Goal: Navigation & Orientation: Find specific page/section

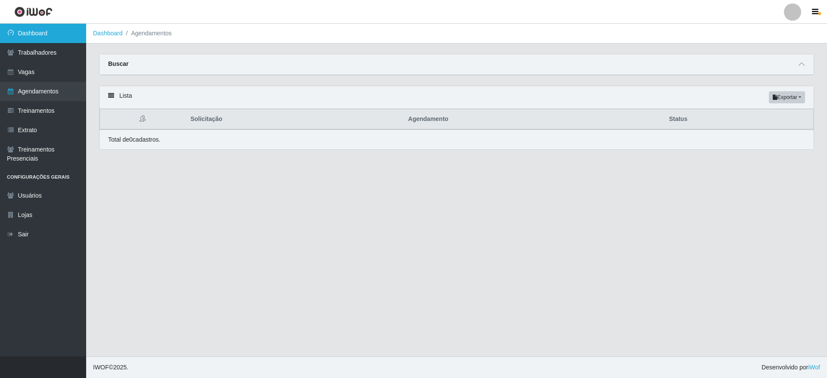
click at [31, 33] on link "Dashboard" at bounding box center [43, 33] width 86 height 19
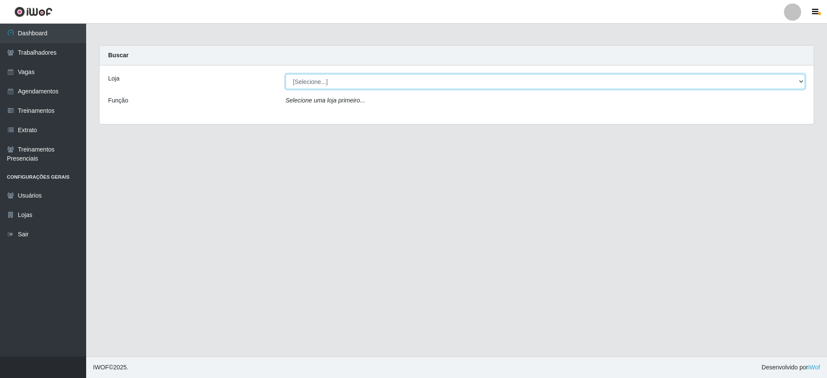
click at [773, 87] on select "[Selecione...] Atacado Vem - [GEOGRAPHIC_DATA] 30 Laranjeiras Velha Atacado Vem…" at bounding box center [546, 81] width 520 height 15
select select "450"
click at [286, 74] on select "[Selecione...] Atacado Vem - [GEOGRAPHIC_DATA] 30 Laranjeiras Velha Atacado Vem…" at bounding box center [546, 81] width 520 height 15
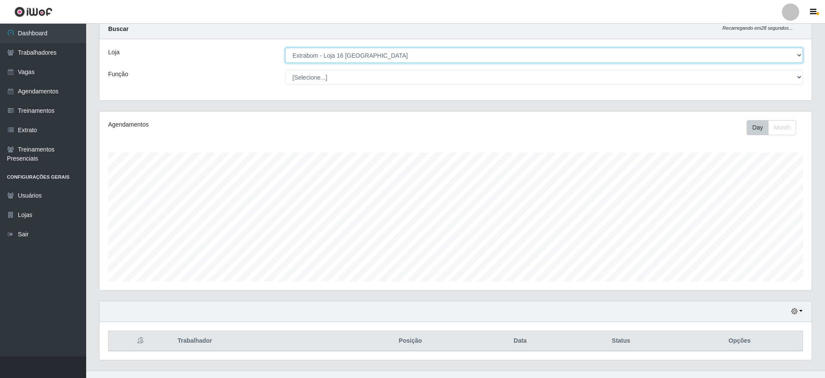
scroll to position [41, 0]
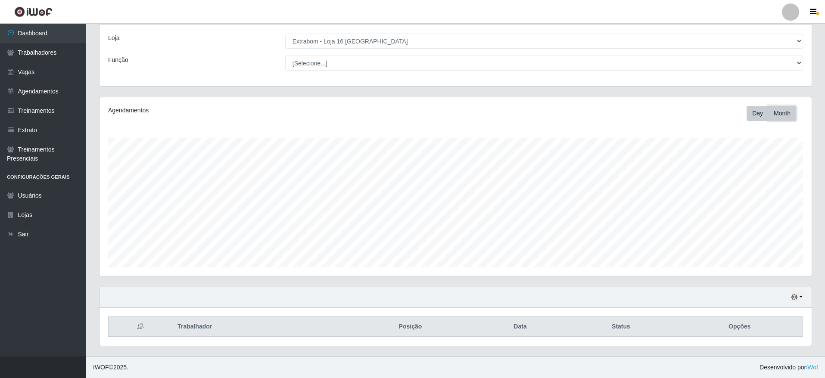
click at [793, 113] on button "Month" at bounding box center [782, 113] width 28 height 15
click at [759, 118] on button "Day" at bounding box center [758, 113] width 22 height 15
click at [40, 133] on link "Extrato" at bounding box center [43, 130] width 86 height 19
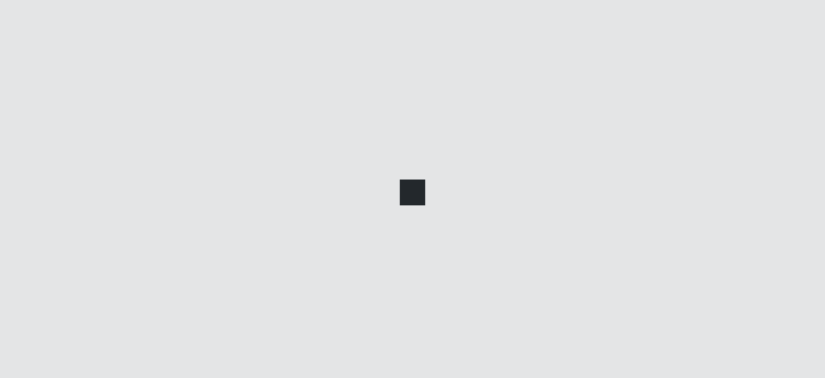
click at [40, 133] on div at bounding box center [412, 189] width 825 height 378
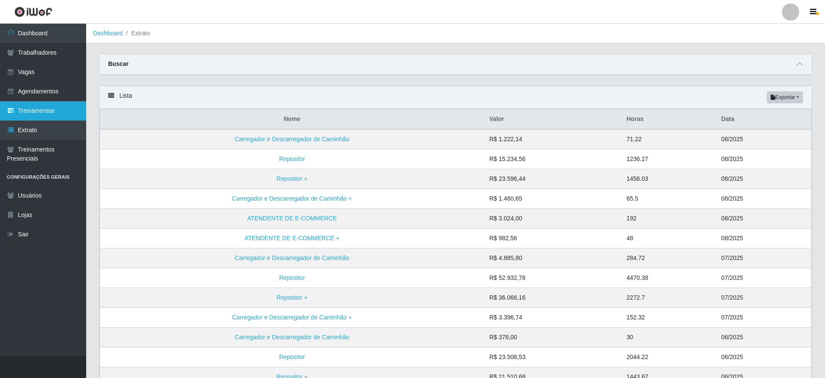
click at [31, 112] on link "Treinamentos" at bounding box center [43, 110] width 86 height 19
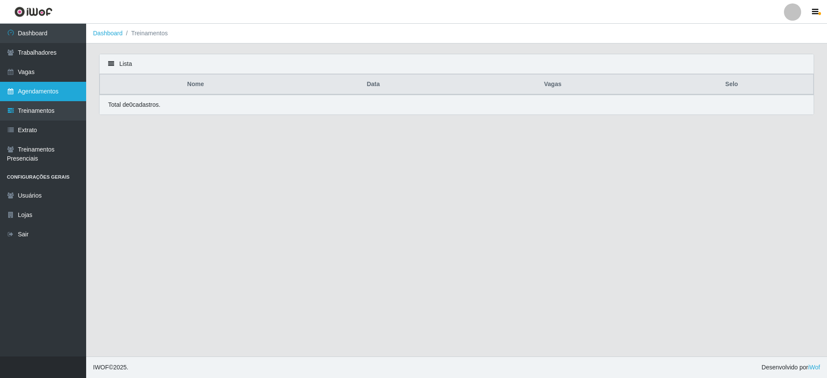
click at [45, 95] on link "Agendamentos" at bounding box center [43, 91] width 86 height 19
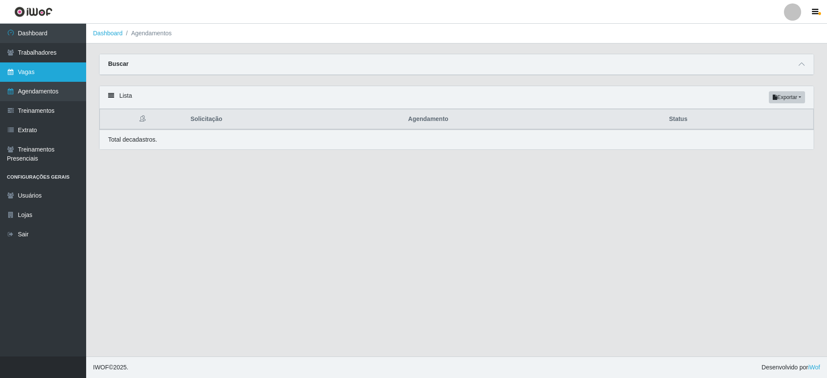
click at [60, 81] on link "Vagas" at bounding box center [43, 71] width 86 height 19
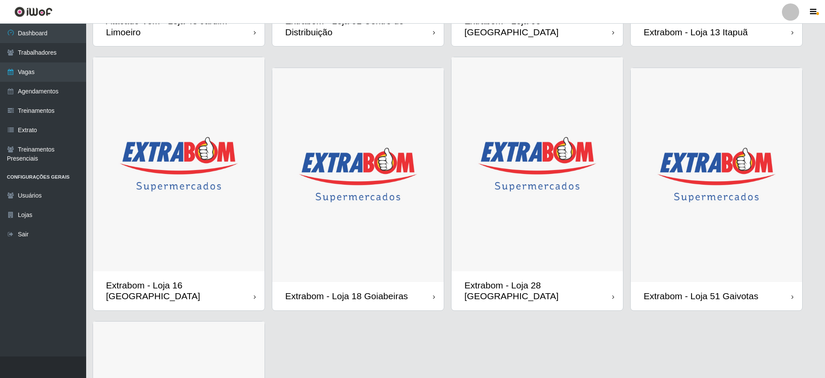
scroll to position [582, 0]
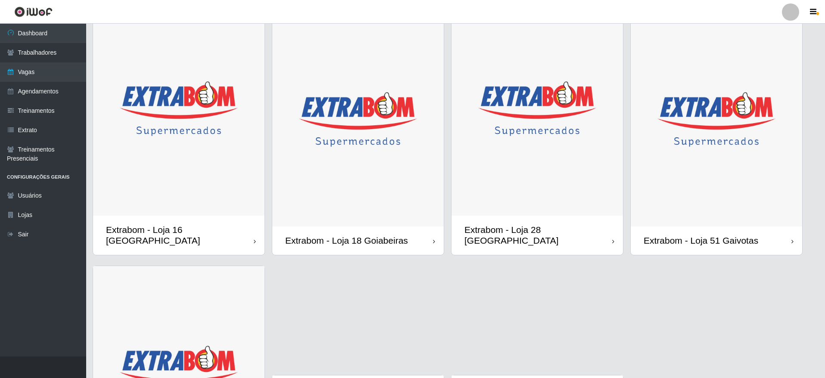
click at [211, 202] on img at bounding box center [179, 109] width 172 height 215
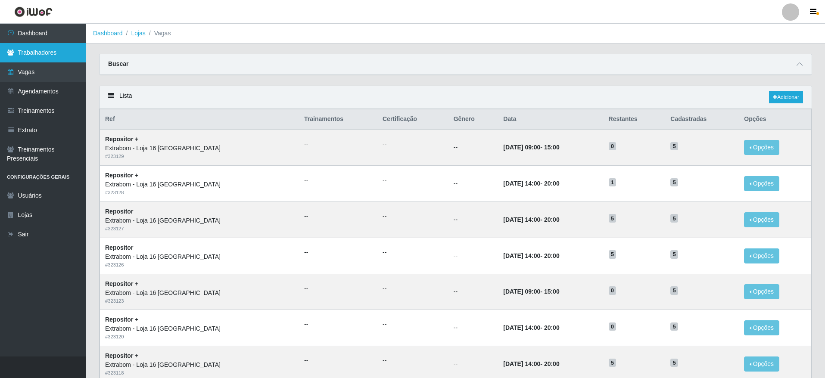
click at [50, 60] on link "Trabalhadores" at bounding box center [43, 52] width 86 height 19
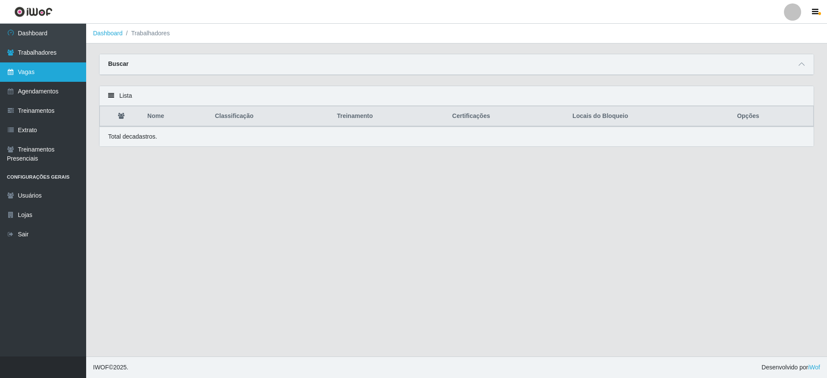
click at [56, 76] on link "Vagas" at bounding box center [43, 71] width 86 height 19
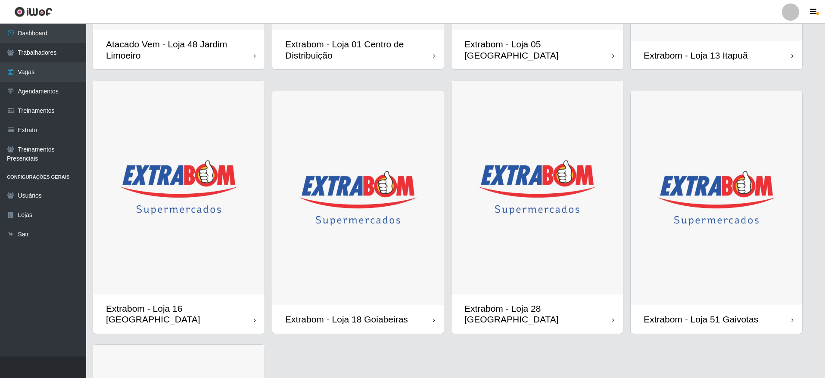
scroll to position [517, 0]
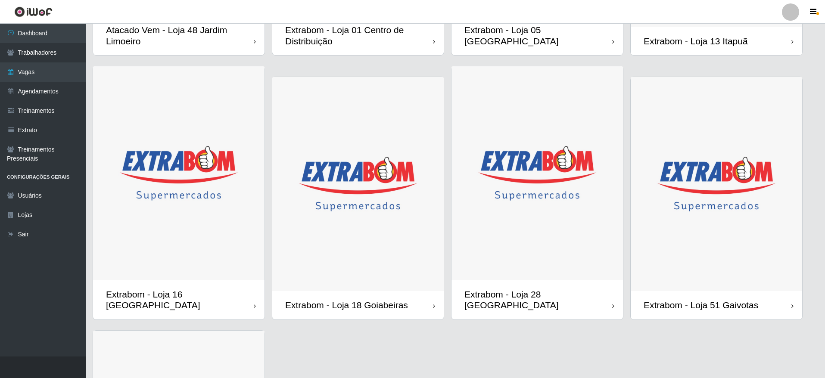
click at [165, 199] on img at bounding box center [179, 173] width 172 height 215
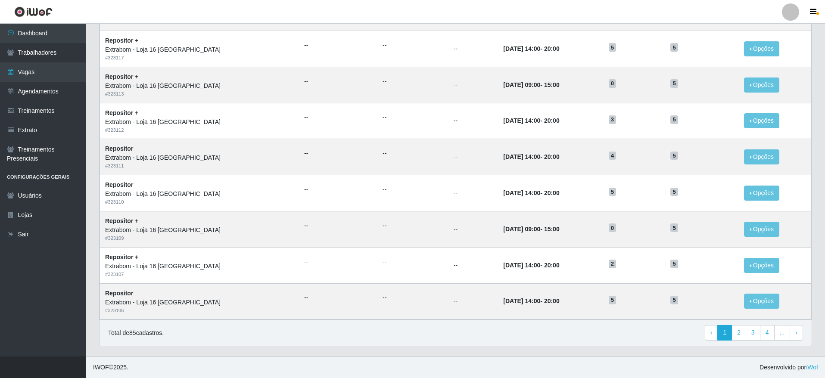
scroll to position [21, 0]
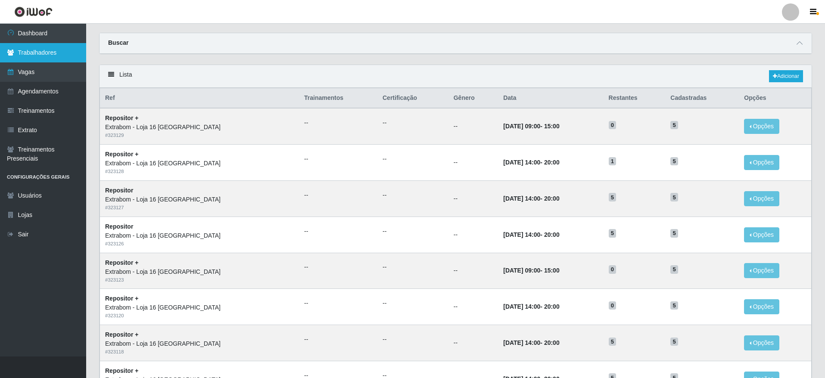
click at [33, 58] on link "Trabalhadores" at bounding box center [43, 52] width 86 height 19
